Goal: Information Seeking & Learning: Check status

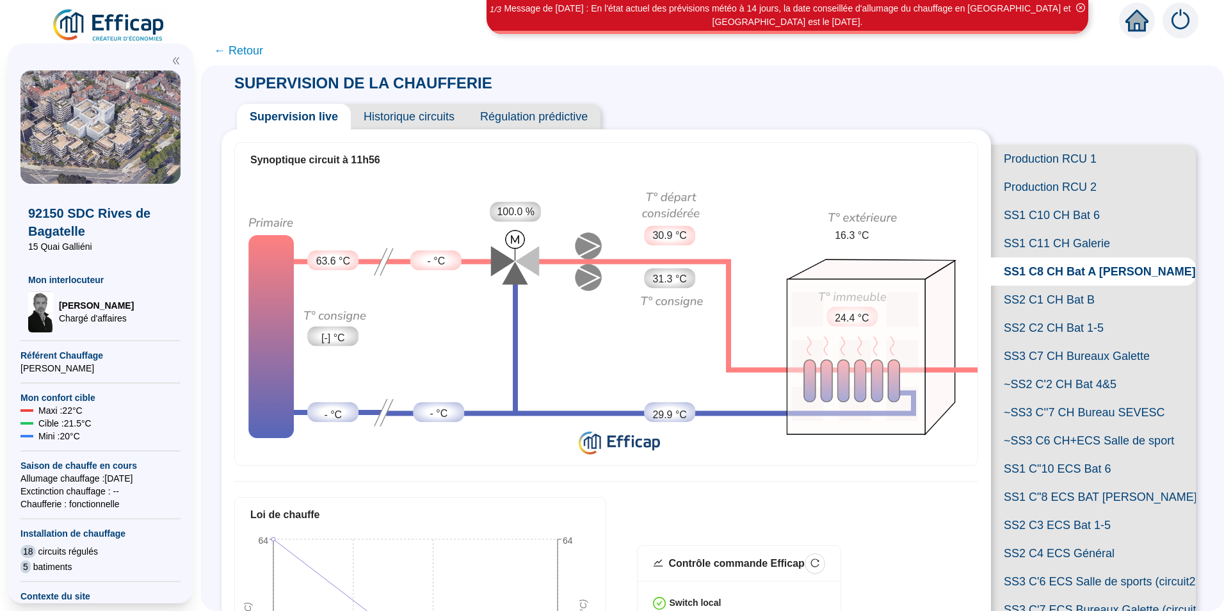
click at [226, 51] on span "← Retour" at bounding box center [238, 51] width 49 height 18
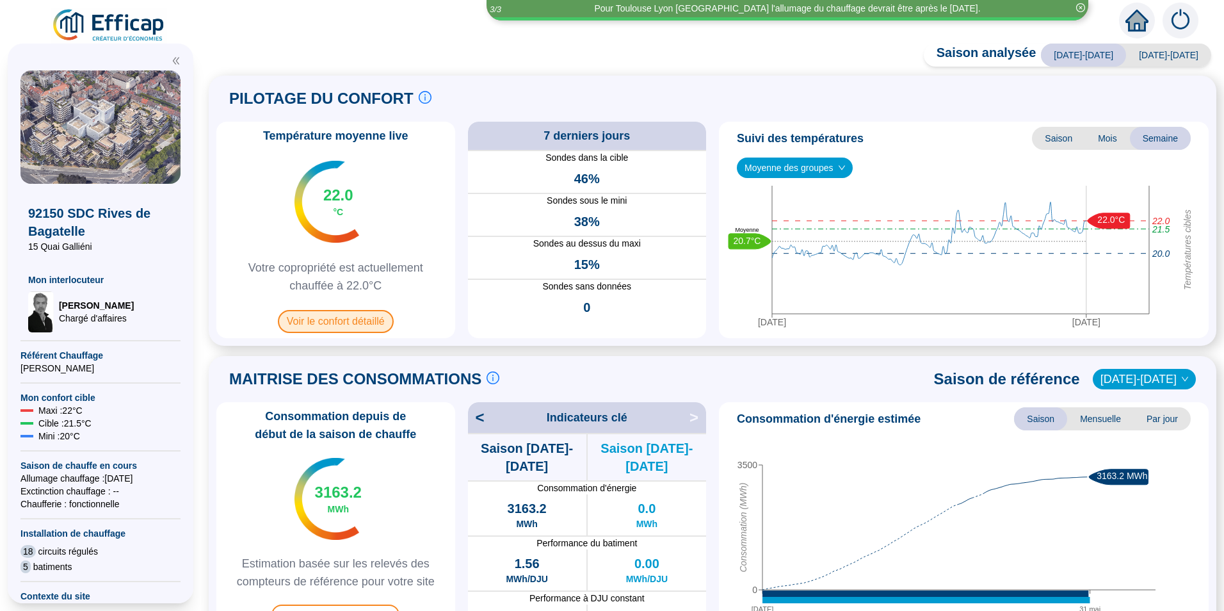
click at [375, 323] on span "Voir le confort détaillé" at bounding box center [336, 321] width 116 height 23
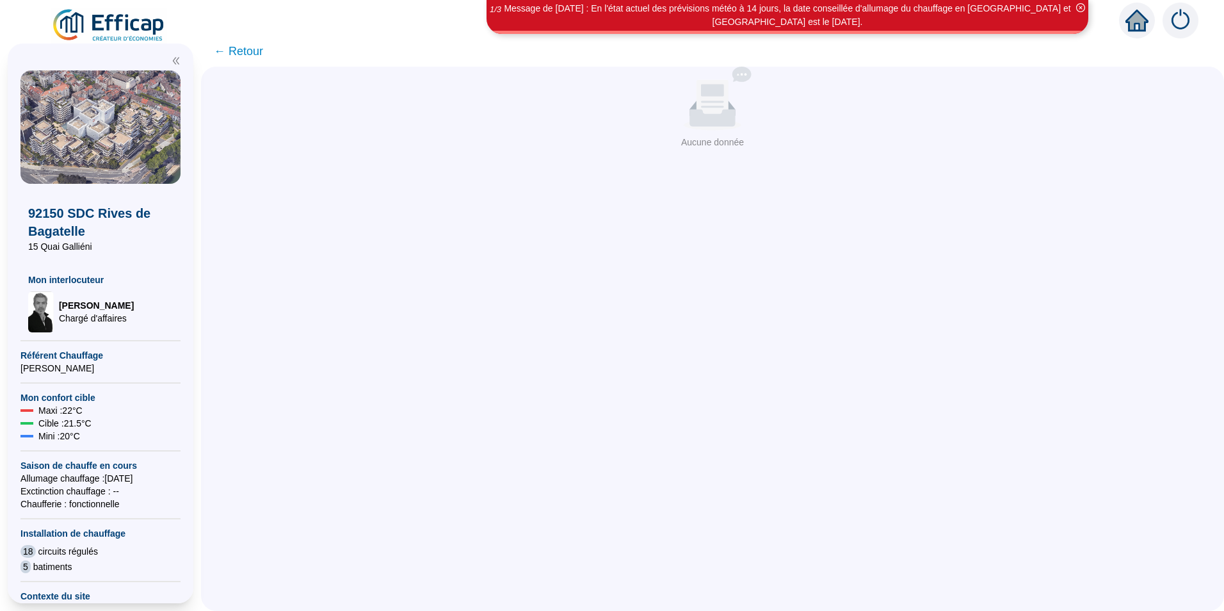
click at [259, 53] on span "← Retour" at bounding box center [238, 51] width 49 height 18
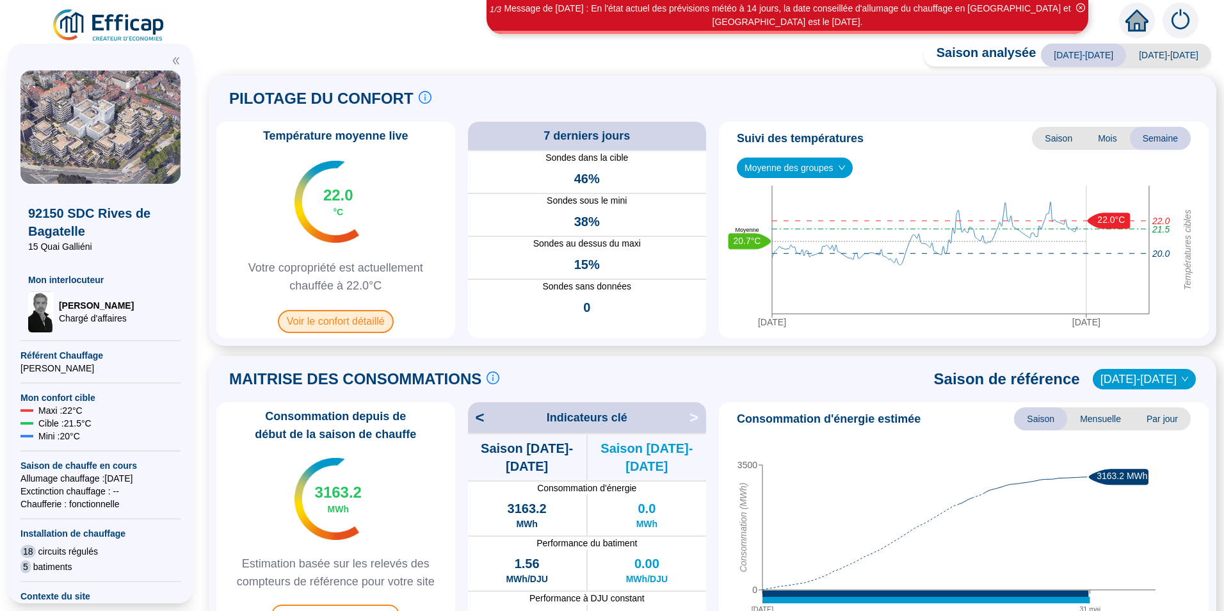
click at [329, 323] on span "Voir le confort détaillé" at bounding box center [336, 321] width 116 height 23
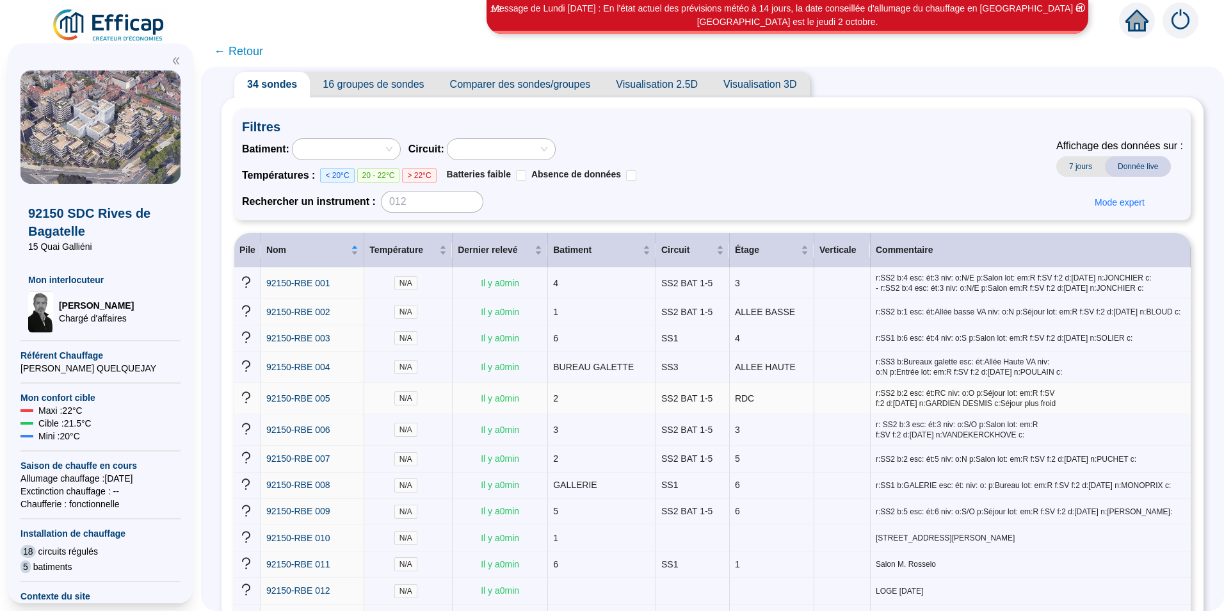
scroll to position [64, 0]
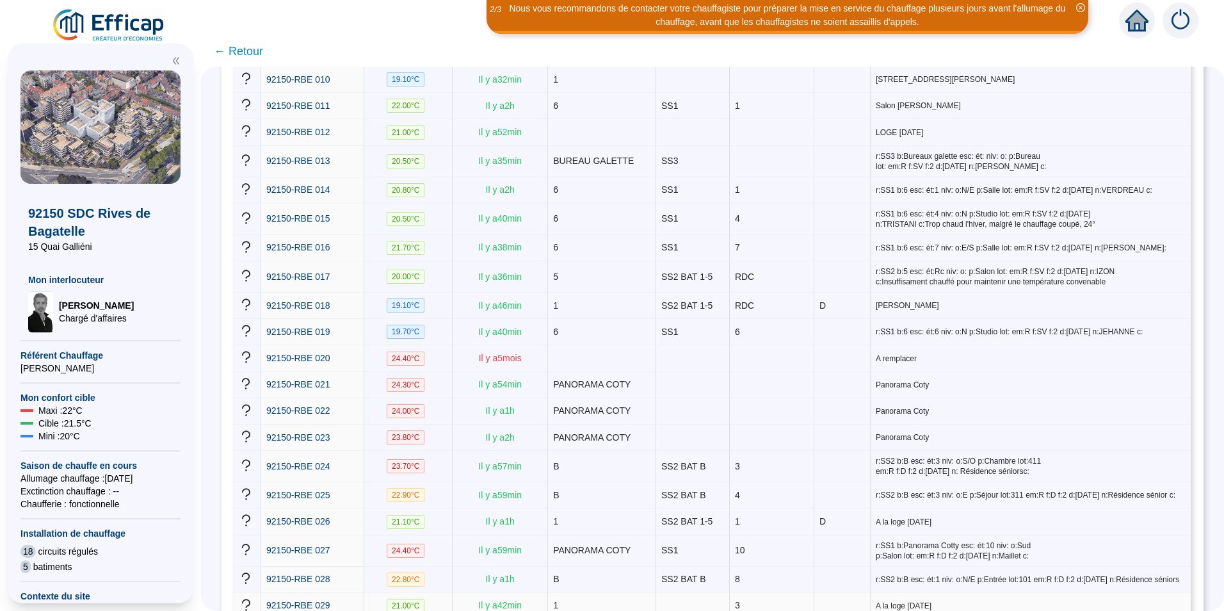
scroll to position [512, 0]
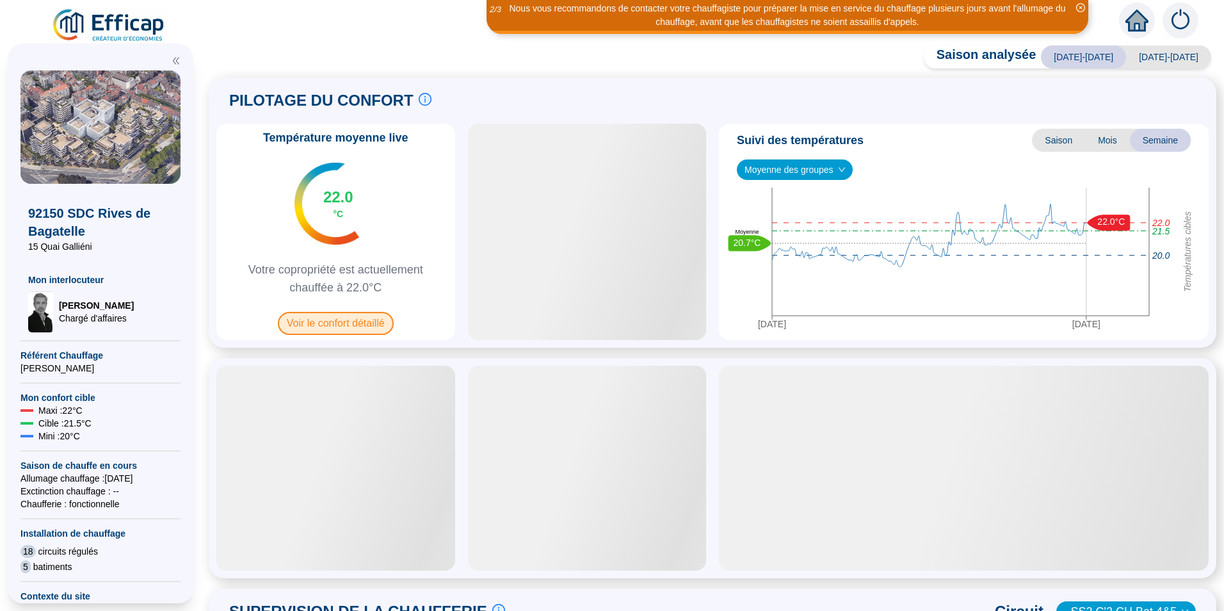
click at [357, 329] on span "Voir le confort détaillé" at bounding box center [336, 323] width 116 height 23
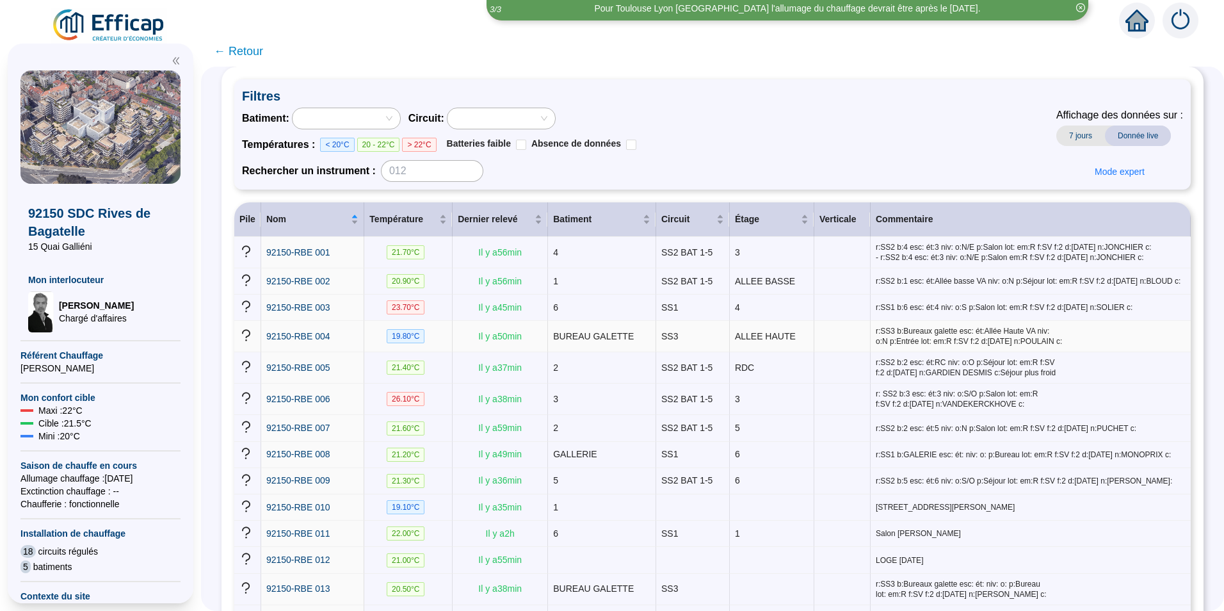
scroll to position [128, 0]
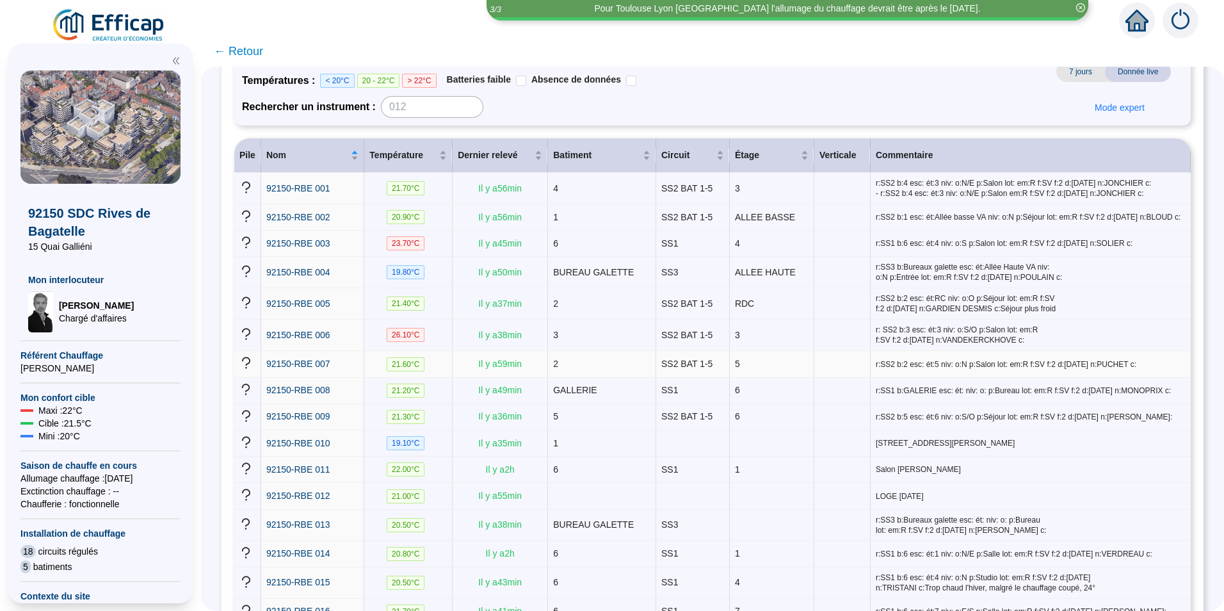
click at [435, 351] on td "21.60 °C" at bounding box center [408, 364] width 88 height 26
